Goal: Transaction & Acquisition: Purchase product/service

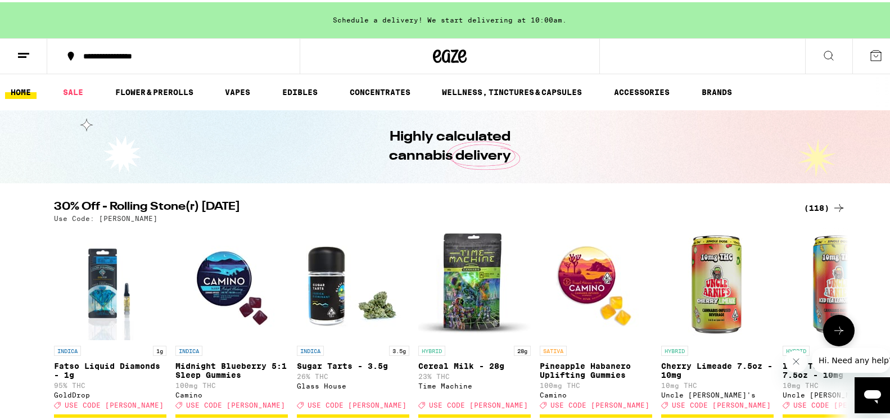
click at [815, 203] on div "(118)" at bounding box center [825, 205] width 42 height 13
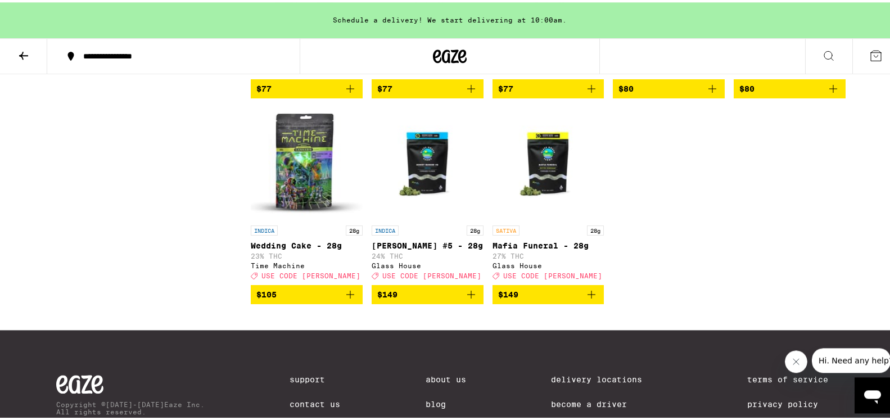
scroll to position [5159, 0]
